Goal: Information Seeking & Learning: Find specific fact

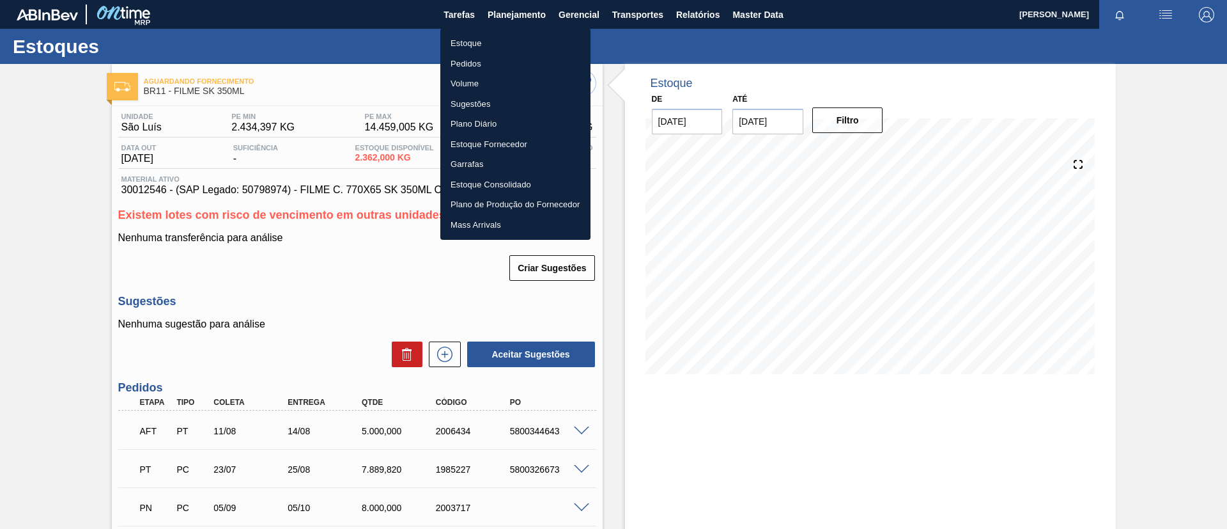
click at [522, 43] on li "Estoque" at bounding box center [515, 43] width 150 height 20
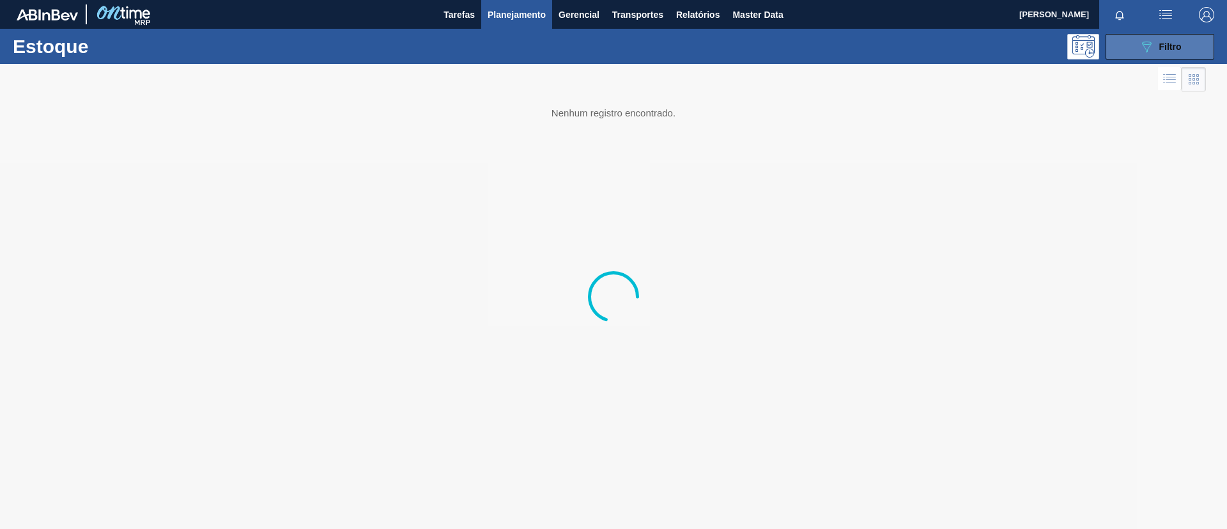
click at [1161, 48] on span "Filtro" at bounding box center [1170, 47] width 22 height 10
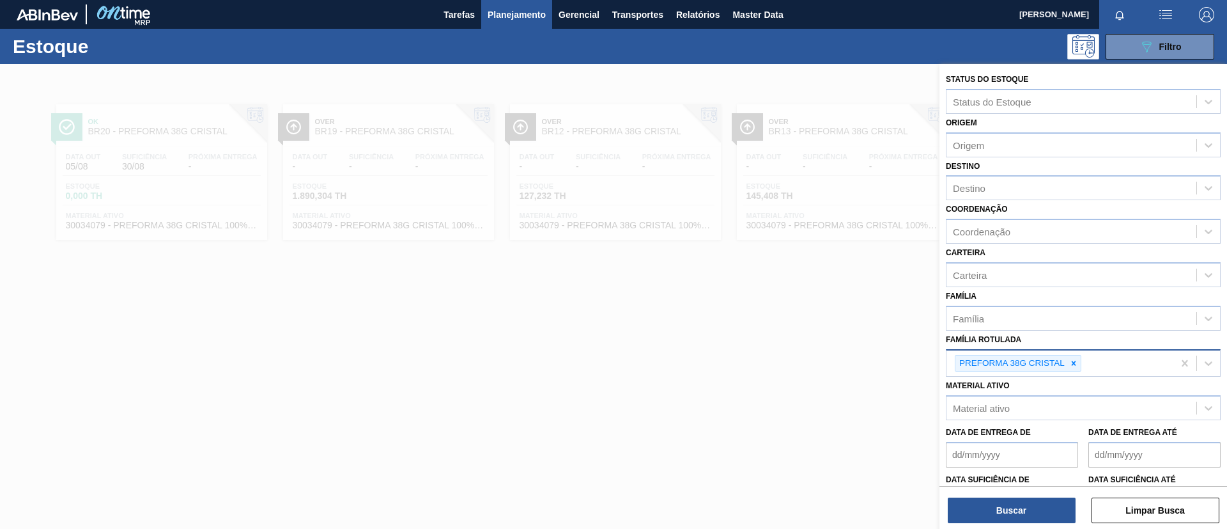
click at [1073, 369] on div at bounding box center [1074, 363] width 14 height 16
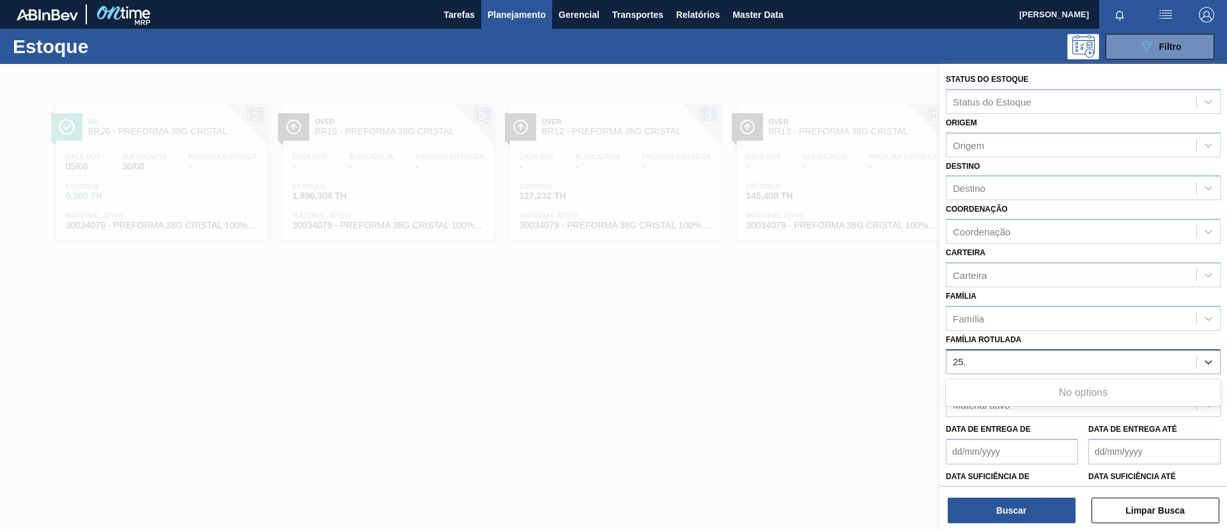
type Rotulada "25,5"
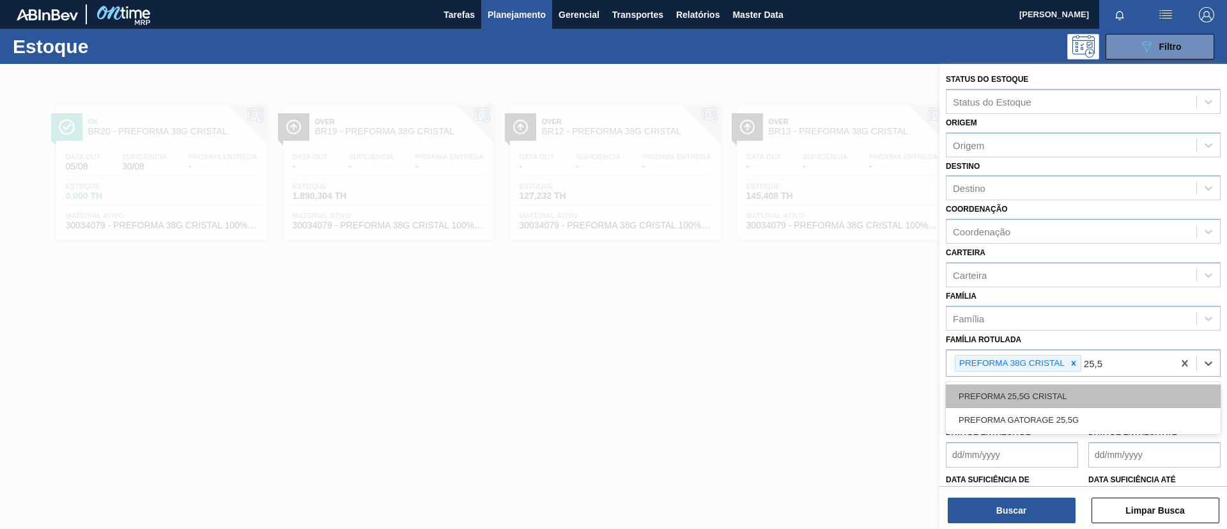
click at [1097, 390] on div "PREFORMA 25,5G CRISTAL" at bounding box center [1083, 396] width 275 height 24
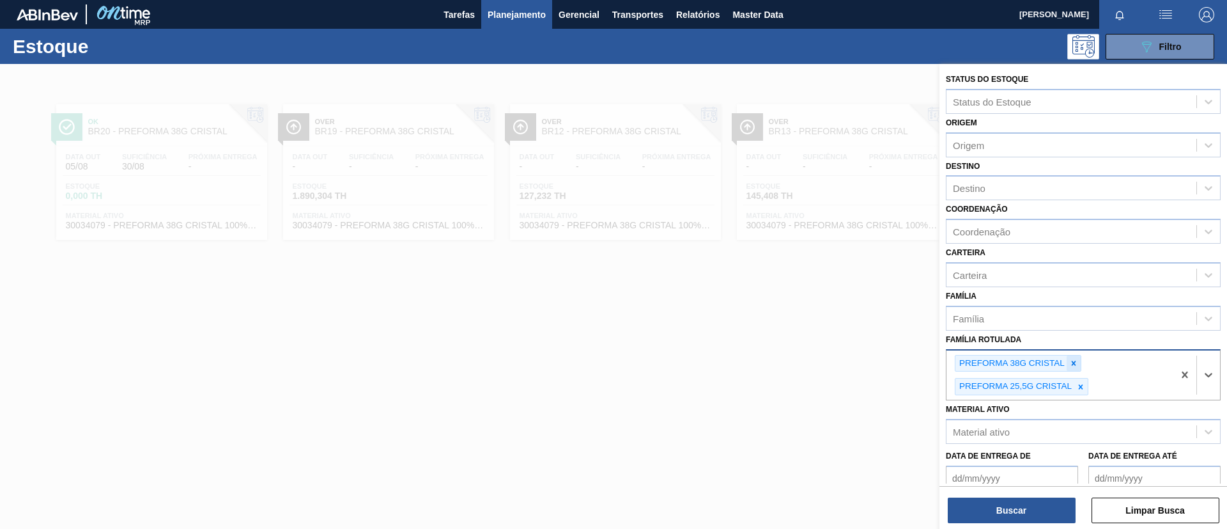
click at [1069, 359] on icon at bounding box center [1073, 363] width 9 height 9
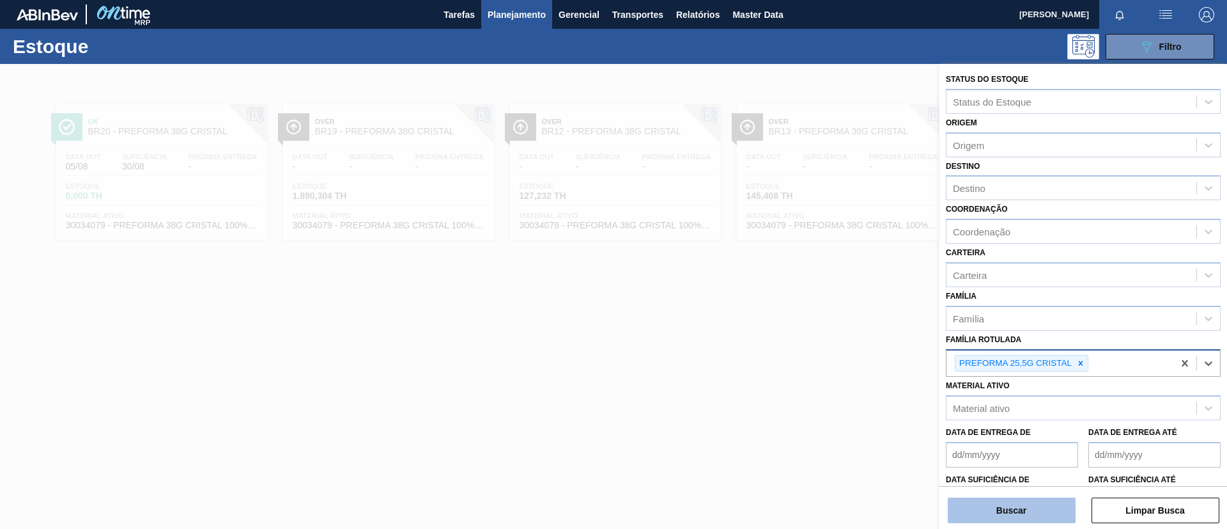
click at [984, 514] on button "Buscar" at bounding box center [1012, 510] width 128 height 26
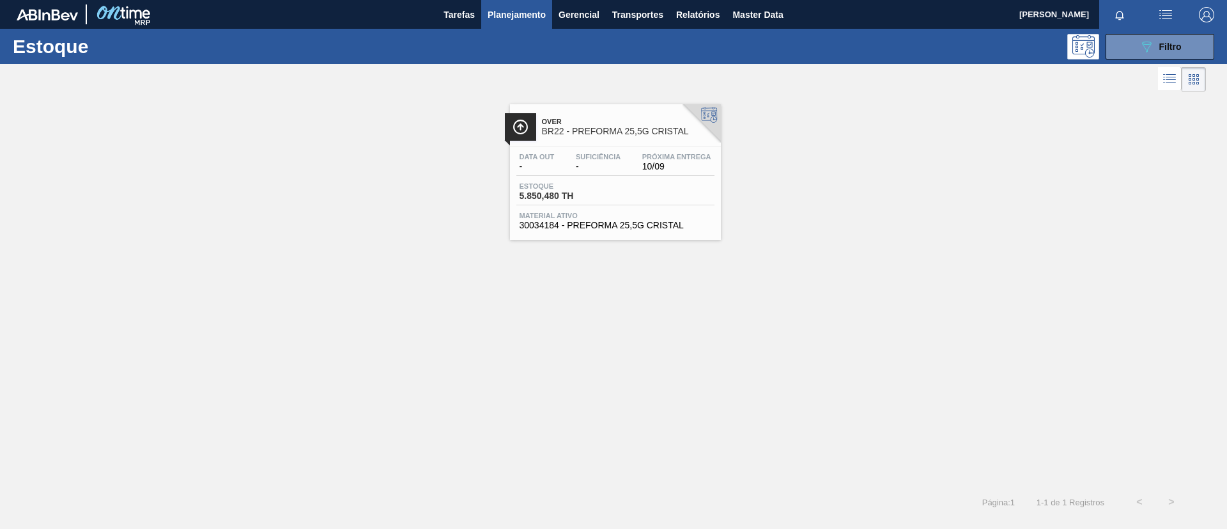
click at [582, 123] on span "Over" at bounding box center [628, 122] width 173 height 8
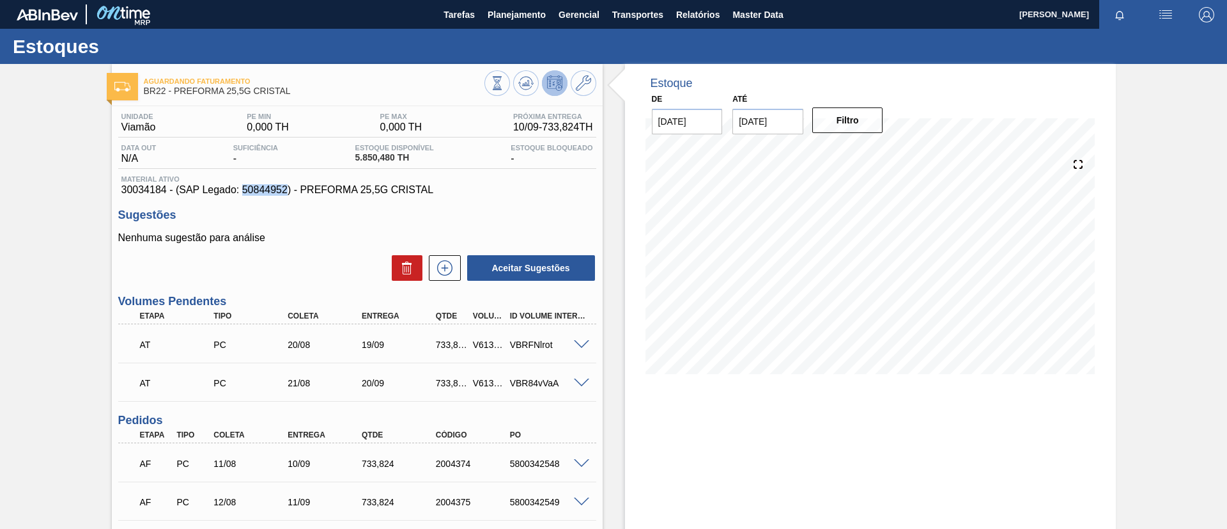
drag, startPoint x: 247, startPoint y: 190, endPoint x: 288, endPoint y: 192, distance: 40.9
click at [288, 192] on span "30034184 - (SAP Legado: 50844952) - PREFORMA 25,5G CRISTAL" at bounding box center [357, 190] width 472 height 12
copy span "50844952"
drag, startPoint x: 310, startPoint y: 89, endPoint x: 173, endPoint y: 100, distance: 137.2
click at [173, 100] on div "Aguardando Faturamento BR22 - PREFORMA 25,5G CRISTAL" at bounding box center [314, 86] width 341 height 29
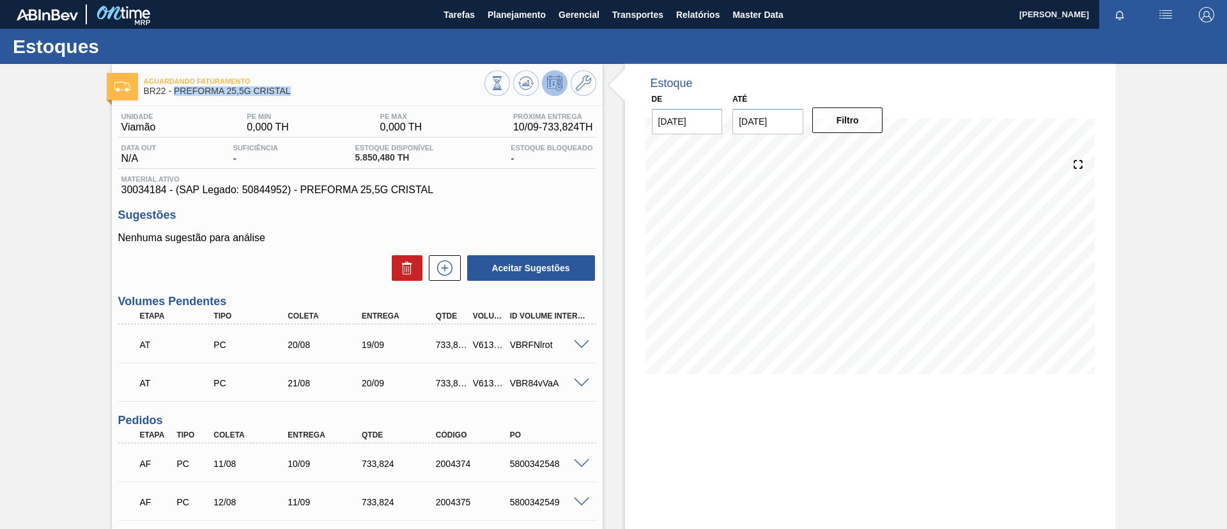
copy span "PREFORMA 25,5G CRISTAL"
drag, startPoint x: 118, startPoint y: 186, endPoint x: 167, endPoint y: 192, distance: 49.5
click at [167, 192] on div "Material ativo 30034184 - (SAP Legado: 50844952) - PREFORMA 25,5G CRISTAL" at bounding box center [357, 185] width 478 height 20
copy span "30034184"
